Goal: Information Seeking & Learning: Stay updated

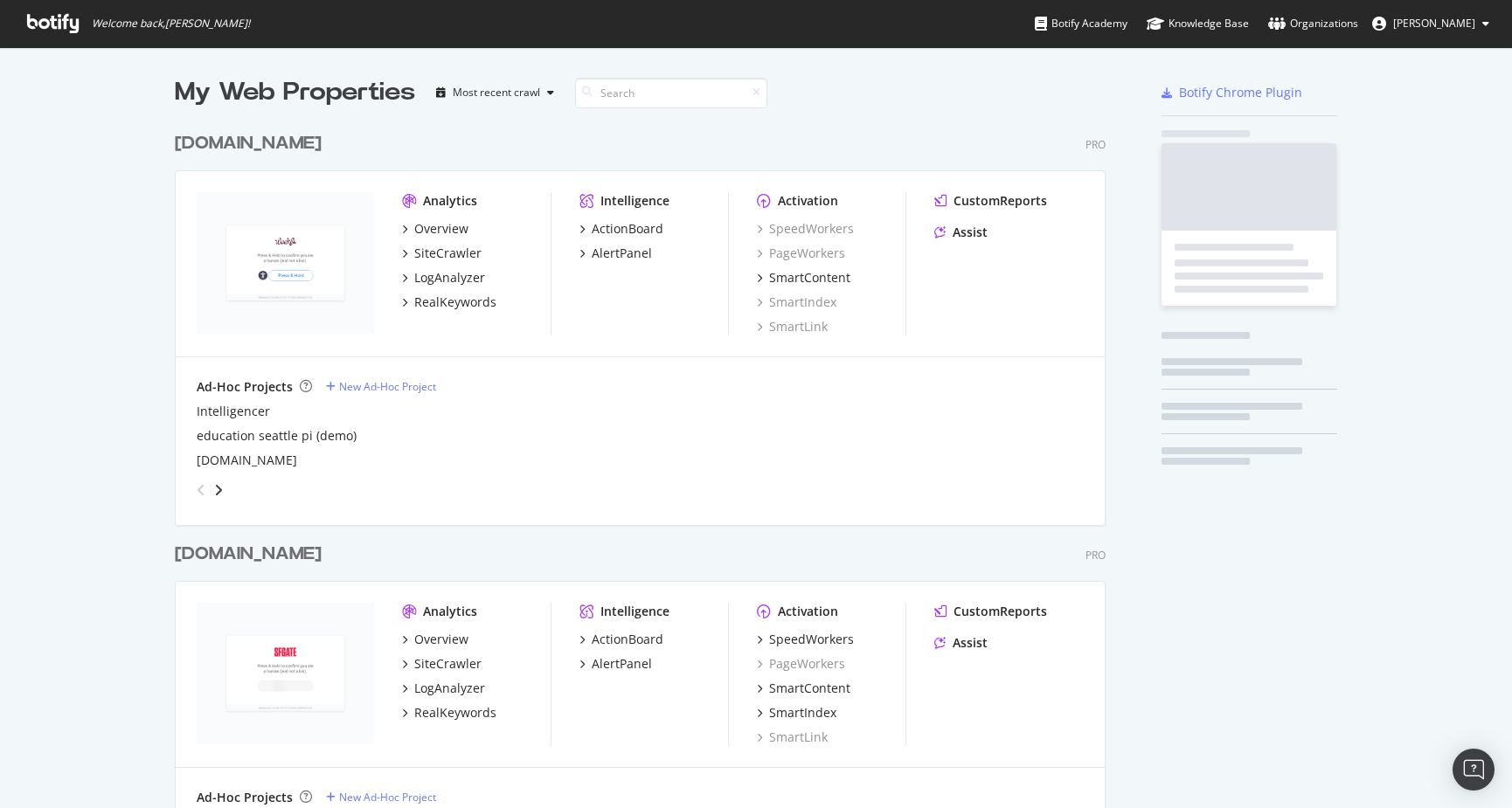
scroll to position [4295, 945]
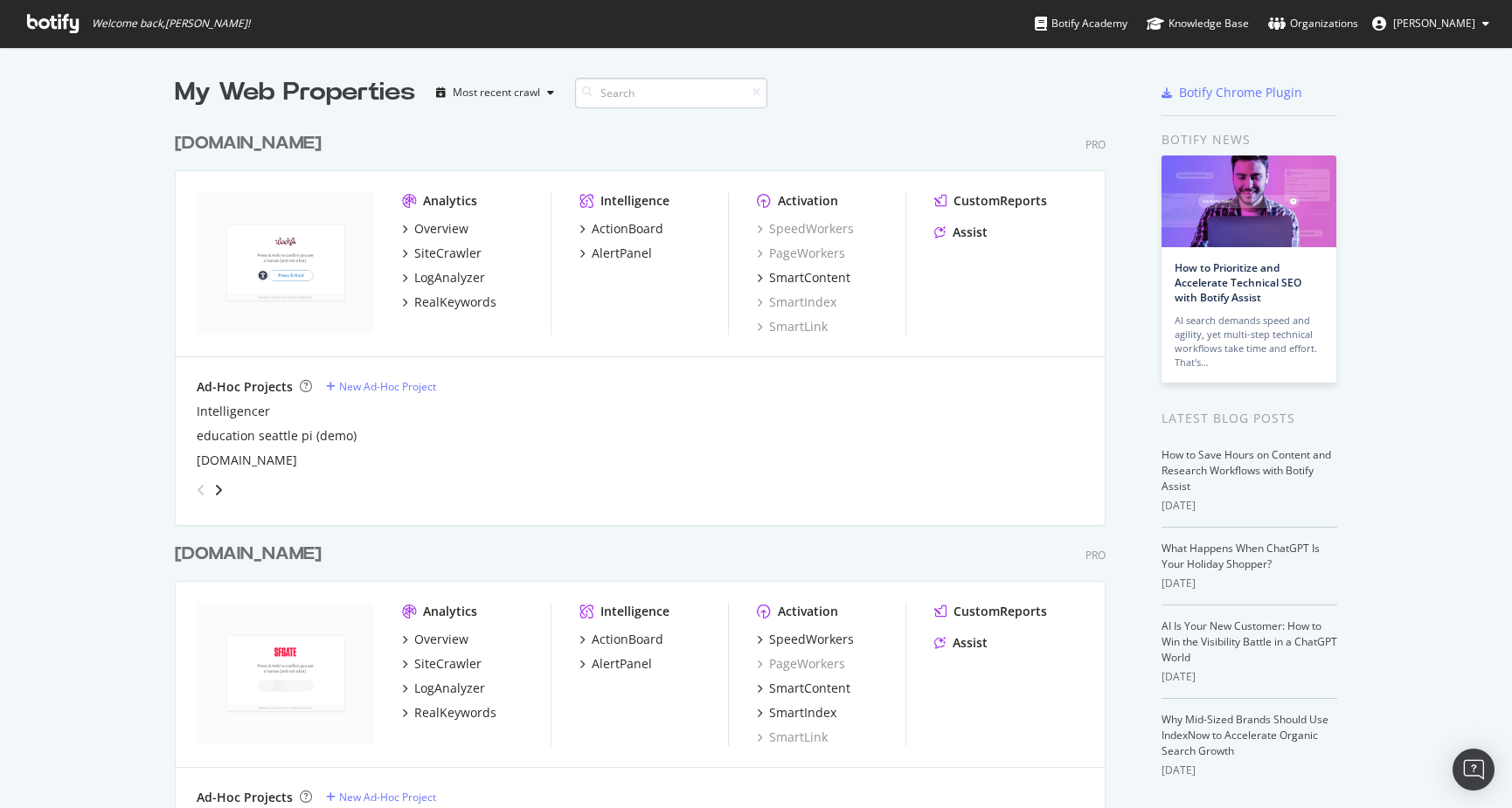
click at [640, 90] on input at bounding box center [671, 93] width 193 height 30
click at [428, 638] on div "Overview" at bounding box center [441, 639] width 54 height 18
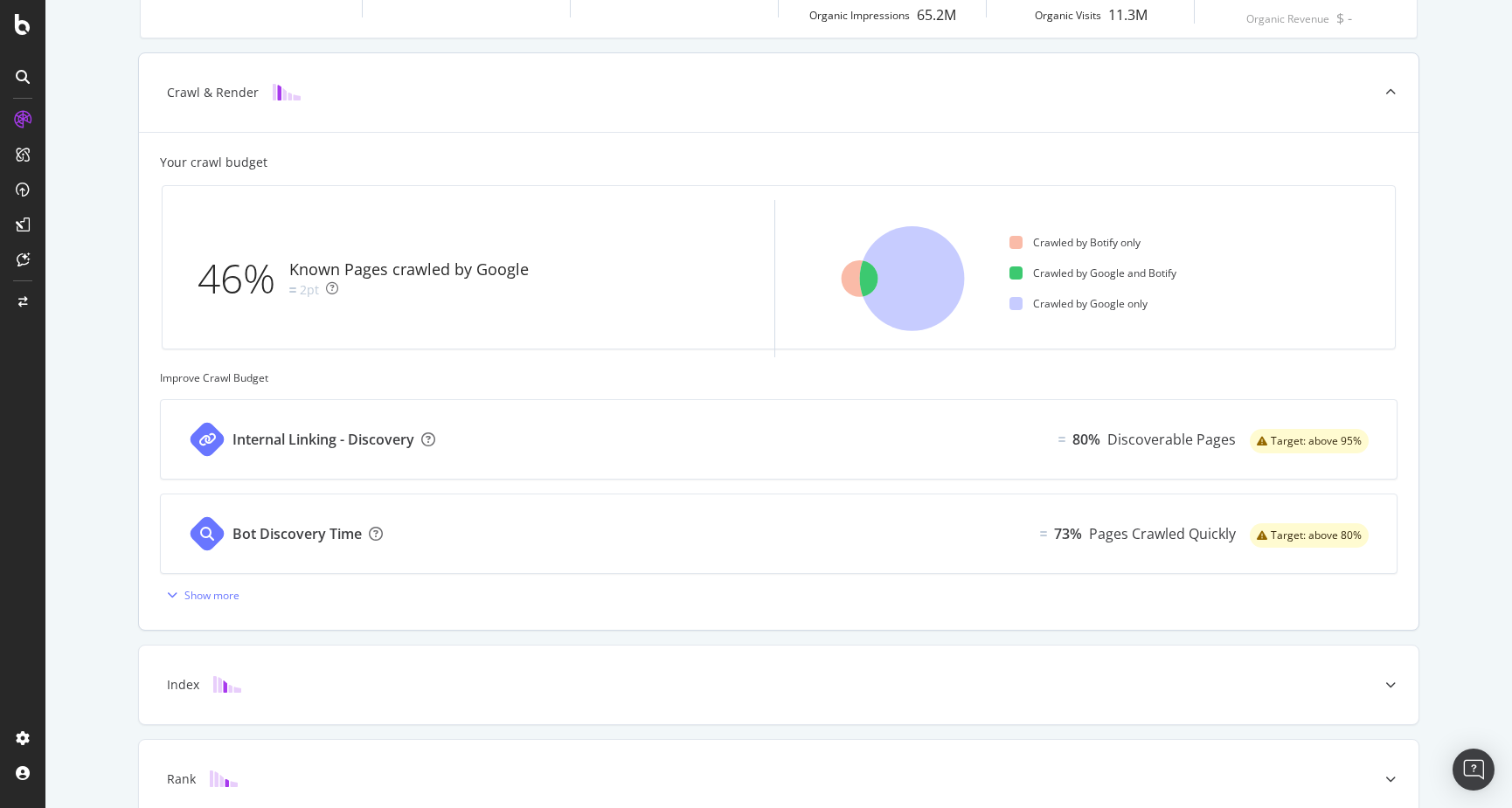
scroll to position [548, 0]
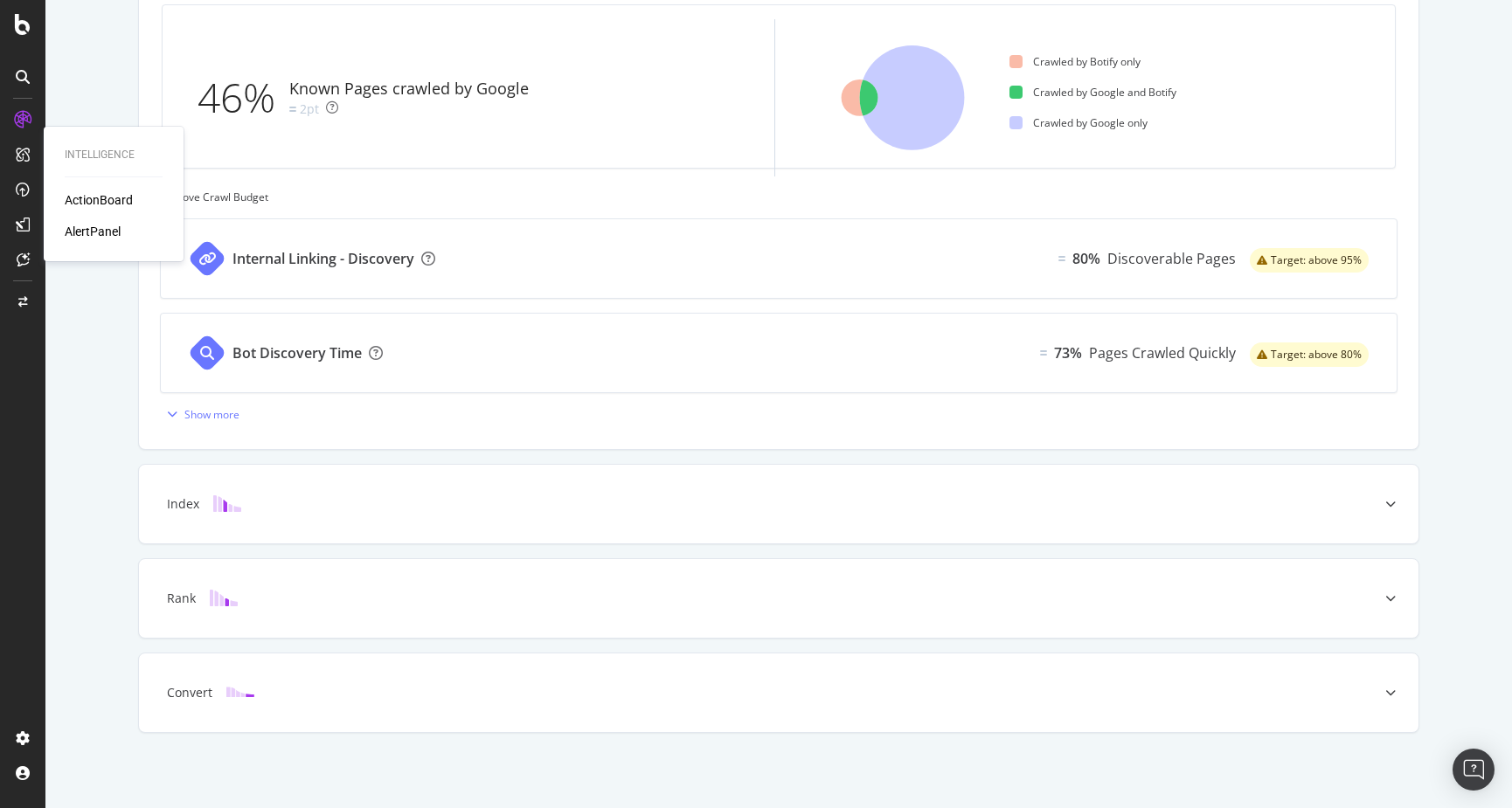
click at [91, 229] on div "AlertPanel" at bounding box center [92, 231] width 56 height 18
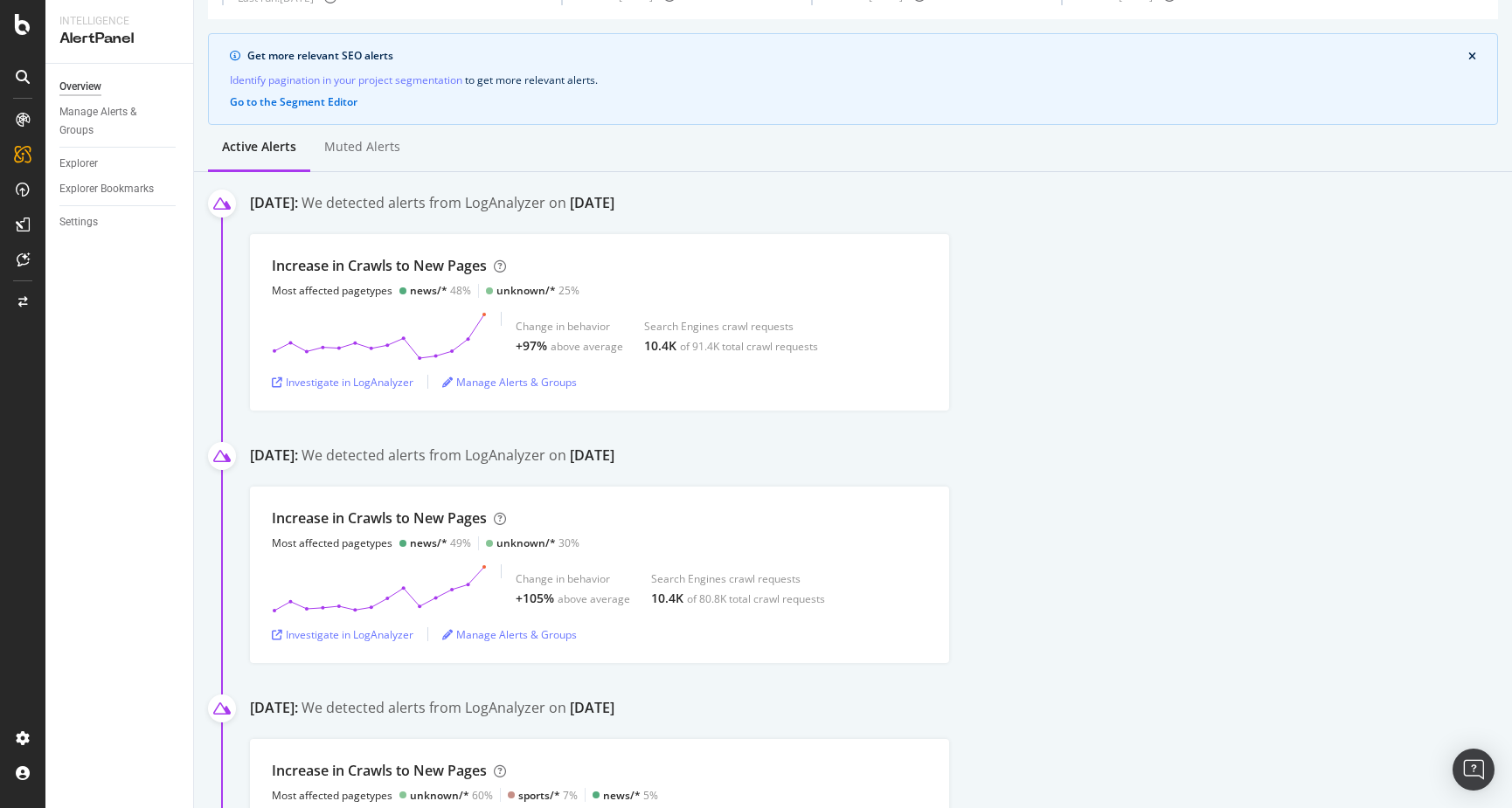
scroll to position [135, 0]
